Goal: Transaction & Acquisition: Purchase product/service

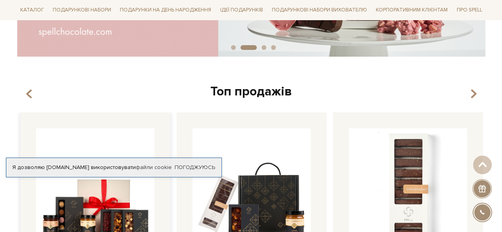
scroll to position [397, 0]
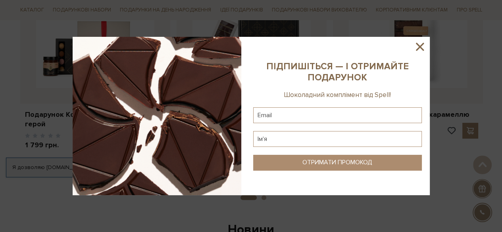
click at [418, 47] on icon at bounding box center [419, 46] width 13 height 13
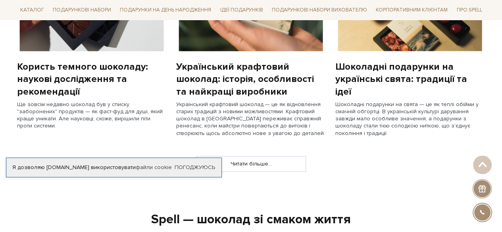
scroll to position [714, 0]
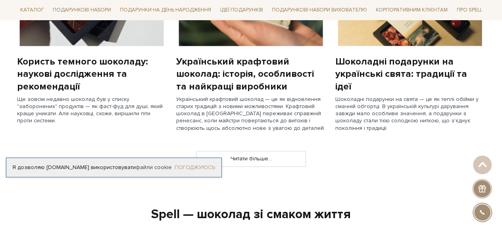
click at [203, 169] on link "Погоджуюсь" at bounding box center [195, 167] width 40 height 7
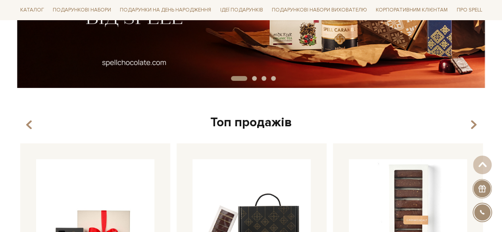
scroll to position [119, 0]
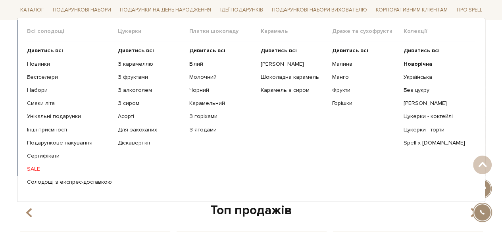
click at [200, 86] on ul "Дивитись всі Білий Молочний Чорний Карамельний З горіхами" at bounding box center [224, 116] width 71 height 151
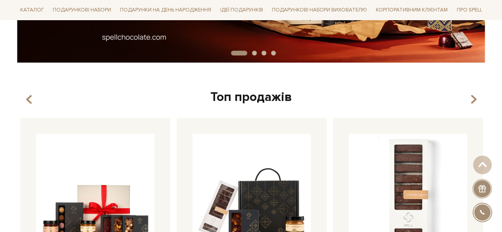
scroll to position [317, 0]
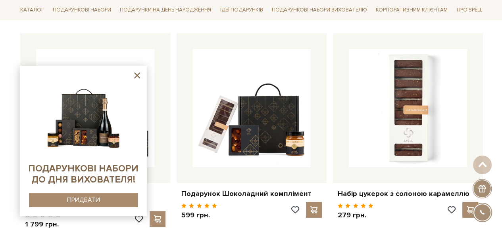
click at [139, 75] on icon at bounding box center [137, 76] width 10 height 10
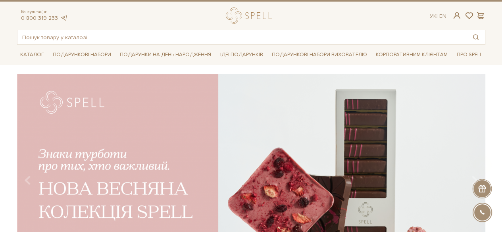
scroll to position [0, 0]
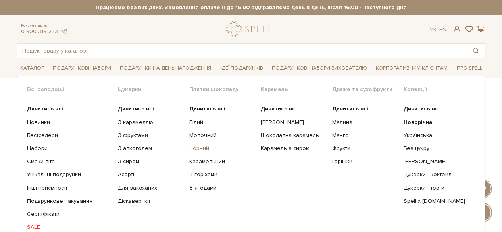
click at [197, 148] on link "Чорний" at bounding box center [221, 148] width 65 height 7
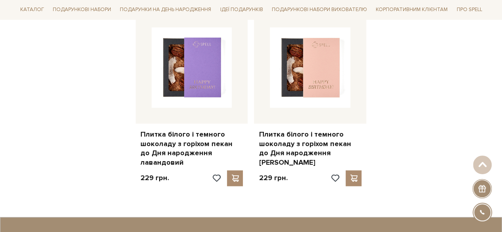
scroll to position [873, 0]
